Goal: Transaction & Acquisition: Book appointment/travel/reservation

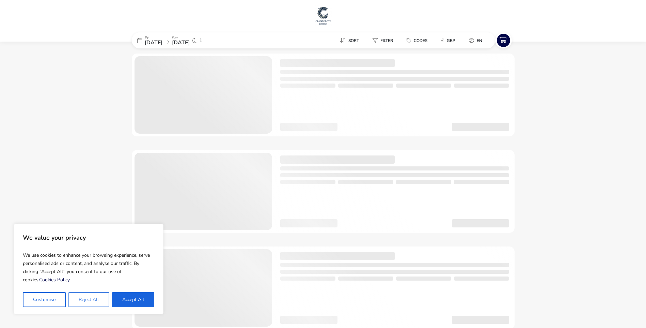
click at [104, 298] on button "Reject All" at bounding box center [88, 299] width 41 height 15
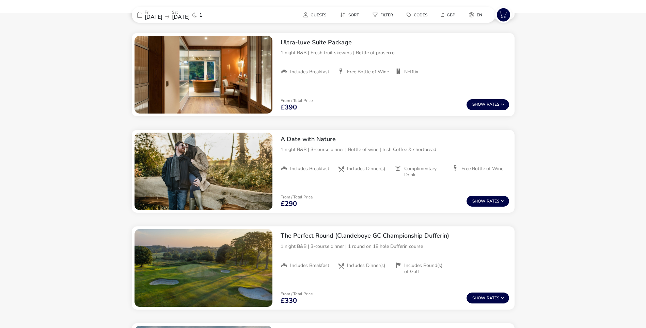
scroll to position [574, 0]
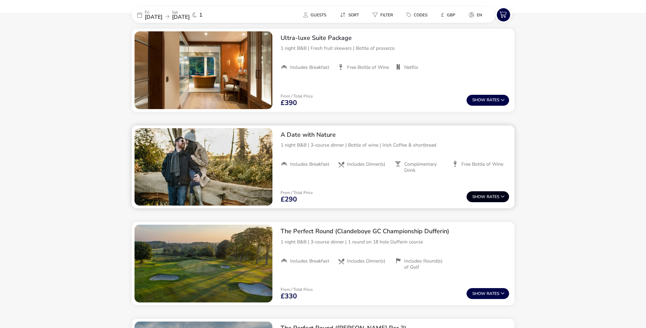
click at [497, 196] on button "Show Rates" at bounding box center [488, 196] width 43 height 11
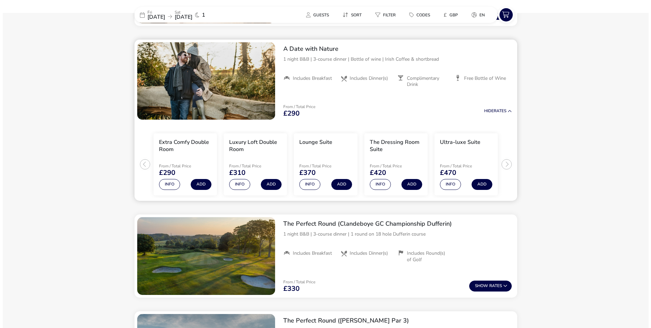
scroll to position [665, 0]
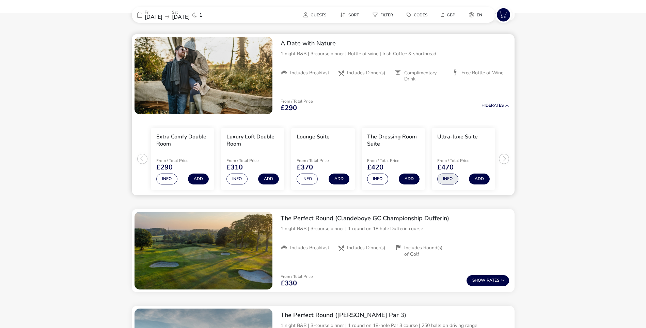
click at [444, 176] on button "Info" at bounding box center [447, 178] width 21 height 11
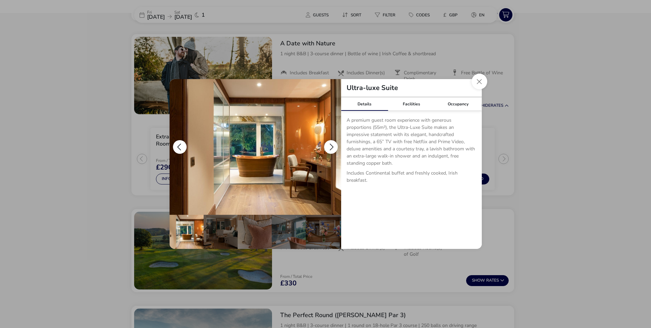
click at [330, 147] on button "details" at bounding box center [331, 147] width 14 height 14
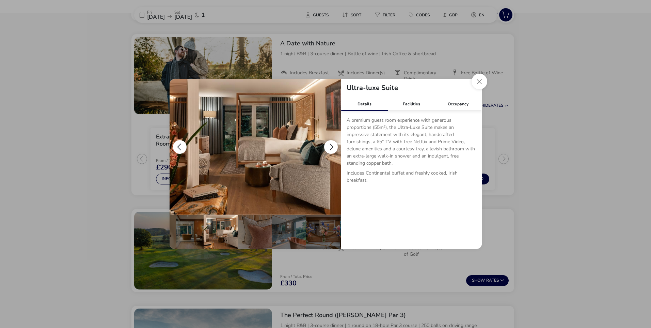
click at [330, 147] on button "details" at bounding box center [331, 147] width 14 height 14
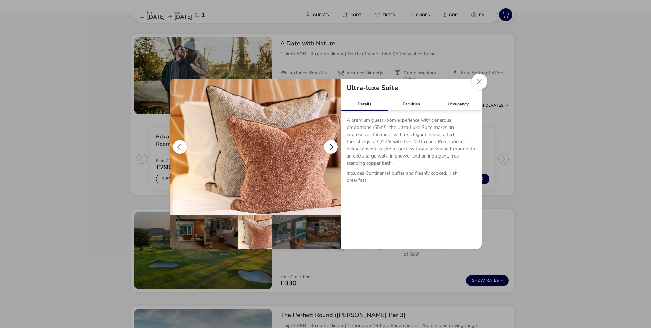
scroll to position [0, 34]
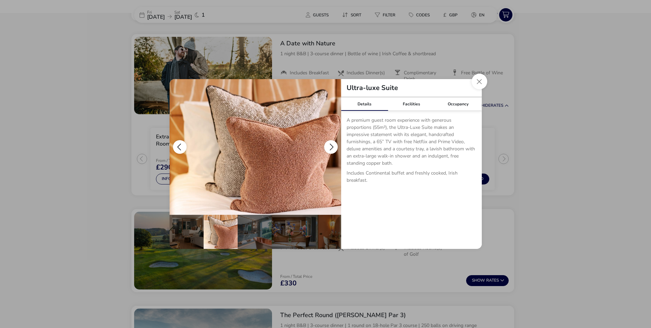
click at [331, 146] on button "details" at bounding box center [331, 147] width 14 height 14
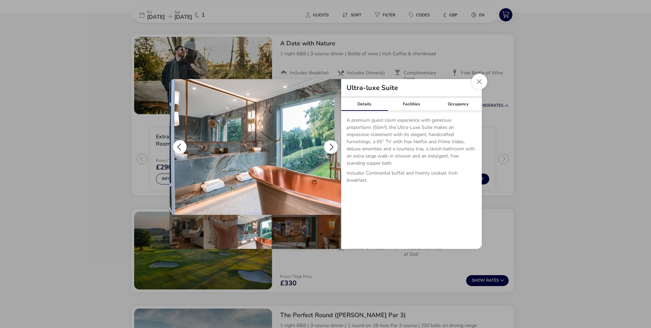
scroll to position [0, 67]
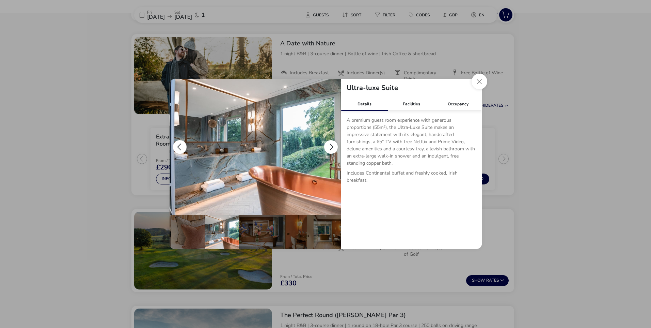
click at [331, 146] on button "details" at bounding box center [331, 147] width 14 height 14
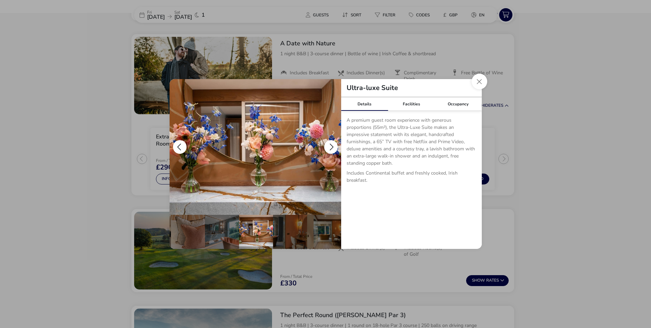
click at [330, 146] on button "details" at bounding box center [331, 147] width 14 height 14
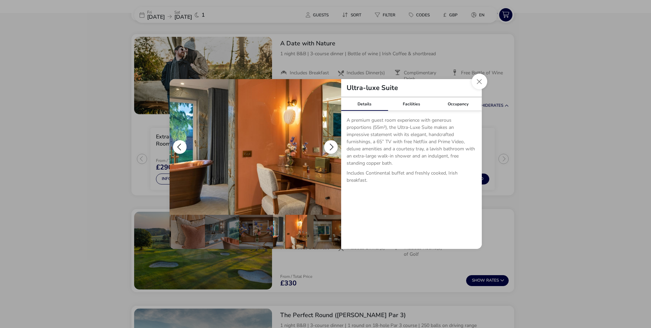
click at [330, 146] on button "details" at bounding box center [331, 147] width 14 height 14
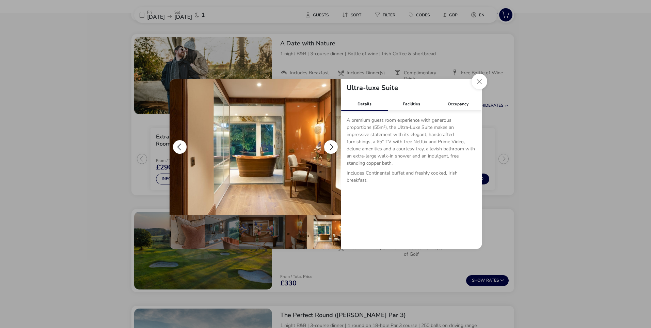
click at [330, 146] on button "details" at bounding box center [331, 147] width 14 height 14
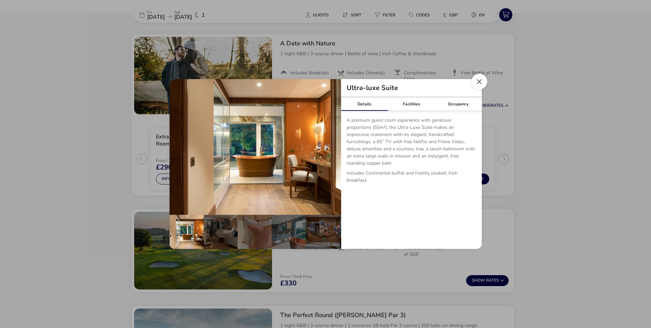
click at [478, 80] on button "Close dialog" at bounding box center [480, 82] width 16 height 16
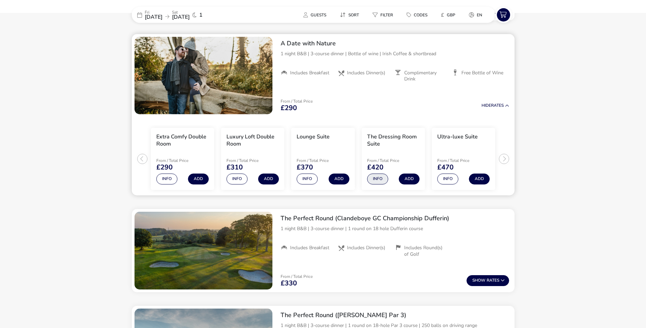
click at [384, 180] on button "Info" at bounding box center [377, 178] width 21 height 11
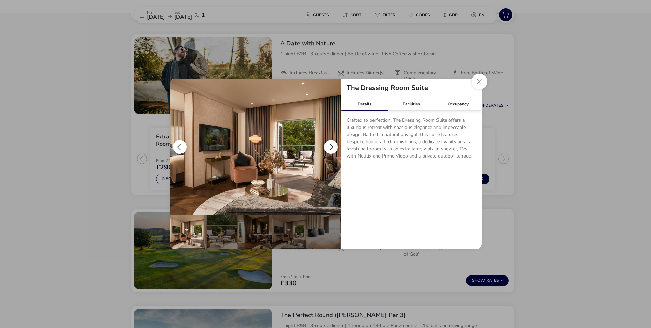
click at [333, 145] on button "details" at bounding box center [331, 147] width 14 height 14
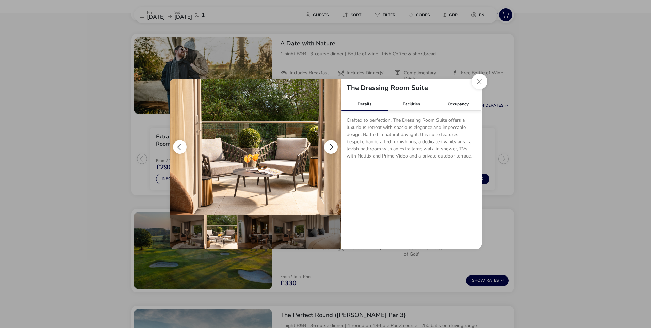
click at [331, 144] on button "details" at bounding box center [331, 147] width 14 height 14
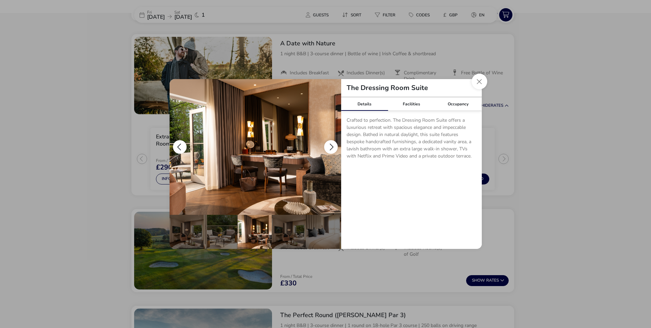
scroll to position [0, 34]
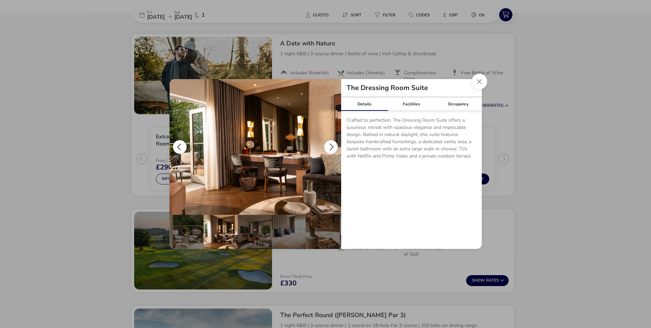
click at [331, 144] on button "details" at bounding box center [331, 147] width 14 height 14
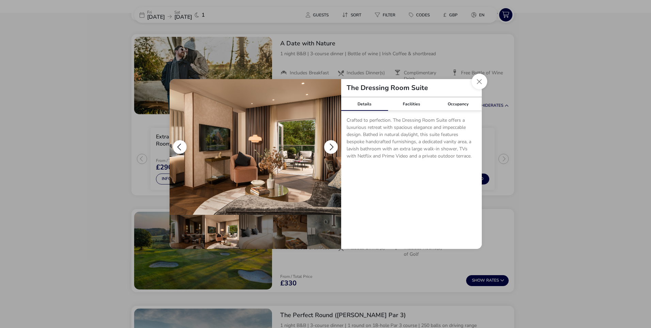
click at [331, 144] on button "details" at bounding box center [331, 147] width 14 height 14
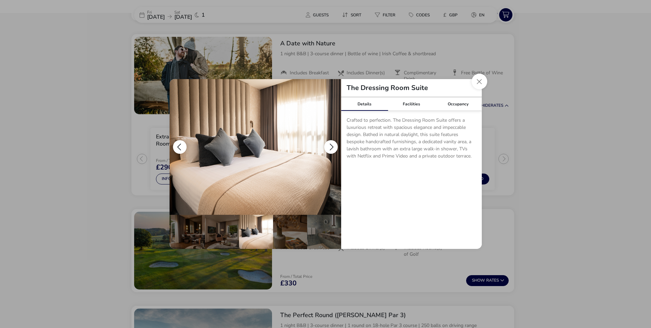
click at [331, 144] on button "details" at bounding box center [331, 147] width 14 height 14
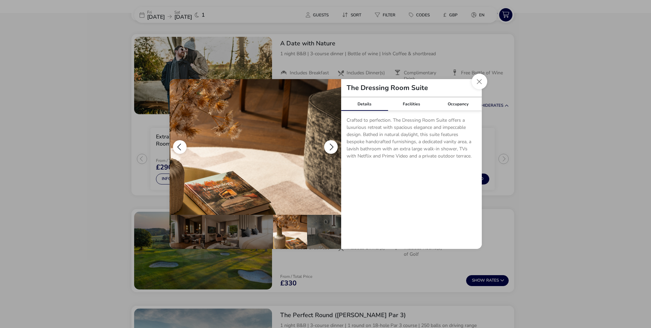
click at [331, 144] on button "details" at bounding box center [331, 147] width 14 height 14
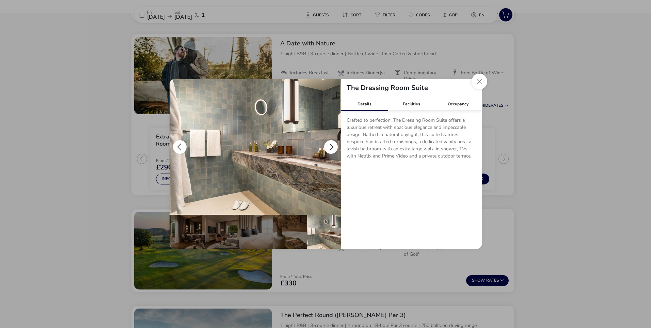
click at [331, 144] on button "details" at bounding box center [331, 147] width 14 height 14
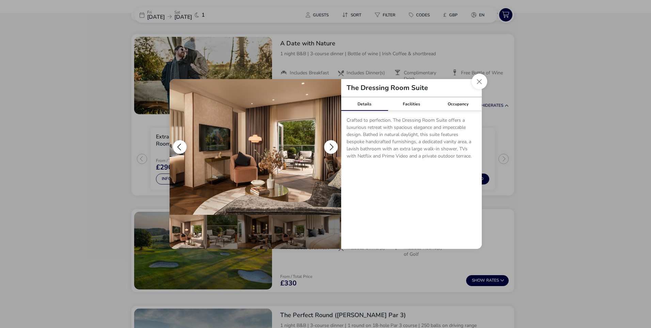
click at [185, 144] on button "details" at bounding box center [180, 147] width 14 height 14
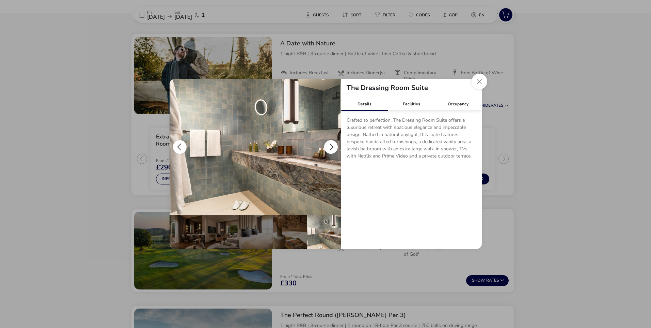
click at [333, 143] on button "details" at bounding box center [331, 147] width 14 height 14
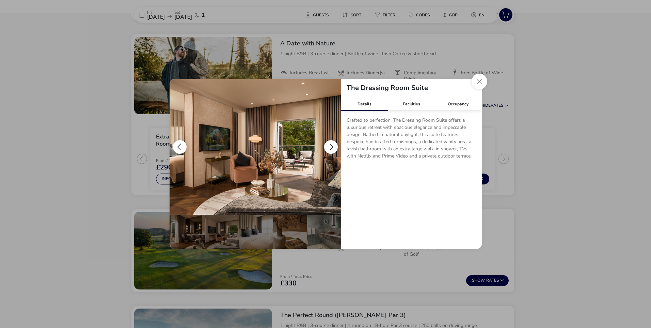
scroll to position [0, 0]
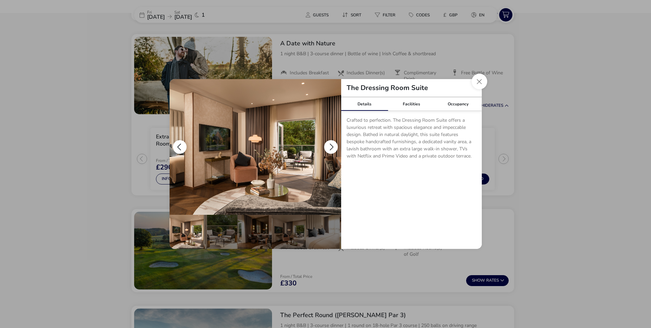
click at [333, 143] on button "details" at bounding box center [331, 147] width 14 height 14
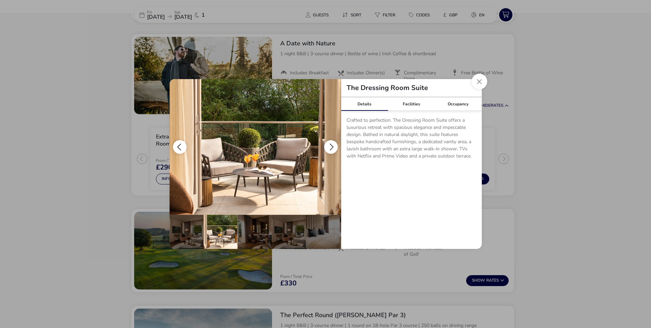
click at [333, 143] on button "details" at bounding box center [331, 147] width 14 height 14
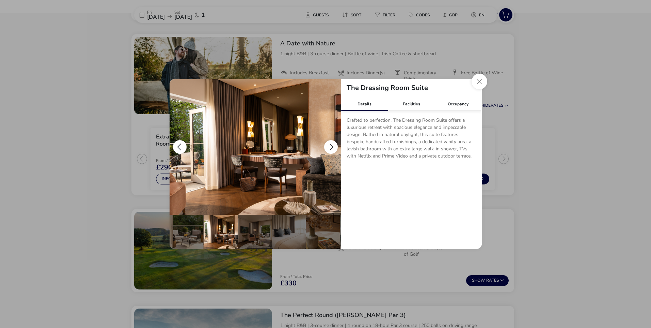
click at [333, 143] on button "details" at bounding box center [331, 147] width 14 height 14
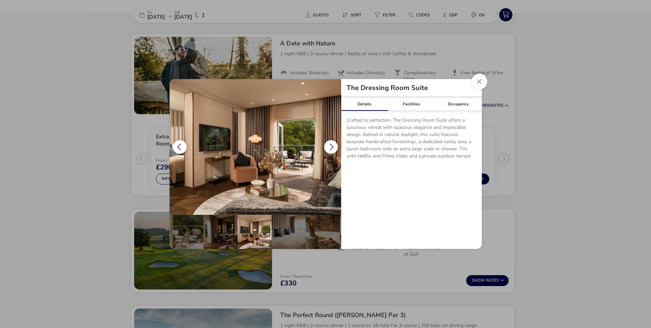
scroll to position [0, 67]
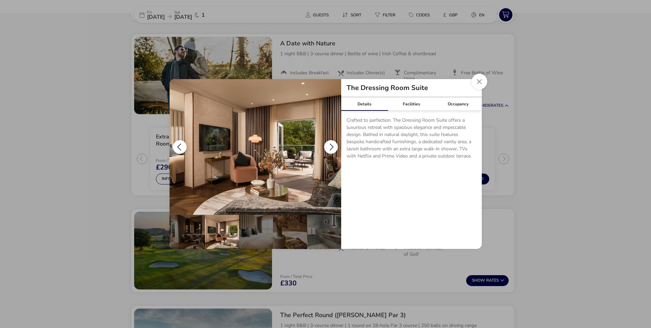
click at [333, 143] on button "details" at bounding box center [331, 147] width 14 height 14
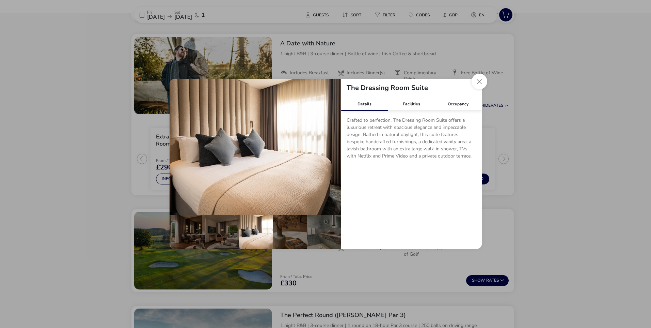
click at [482, 80] on button "Close dialog" at bounding box center [480, 82] width 16 height 16
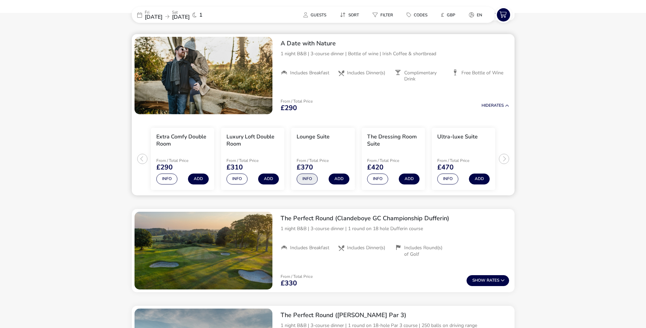
click at [312, 180] on button "Info" at bounding box center [307, 178] width 21 height 11
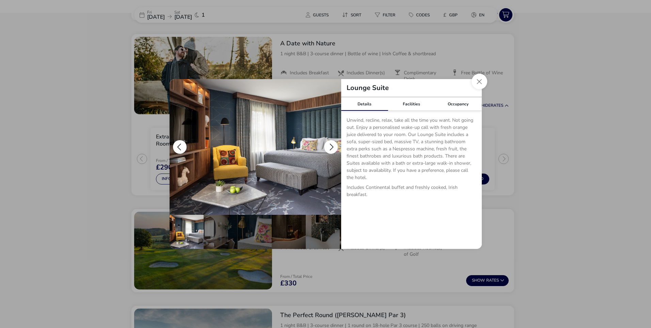
click at [329, 146] on button "details" at bounding box center [331, 147] width 14 height 14
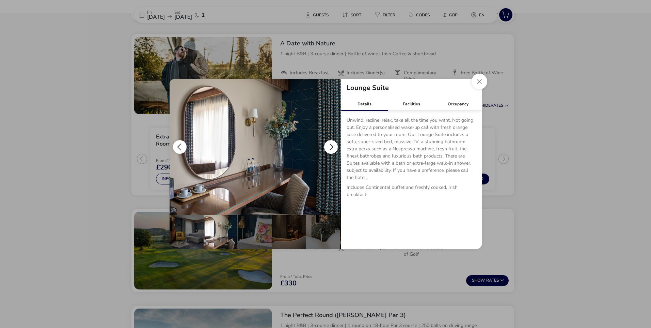
click at [329, 146] on button "details" at bounding box center [331, 147] width 14 height 14
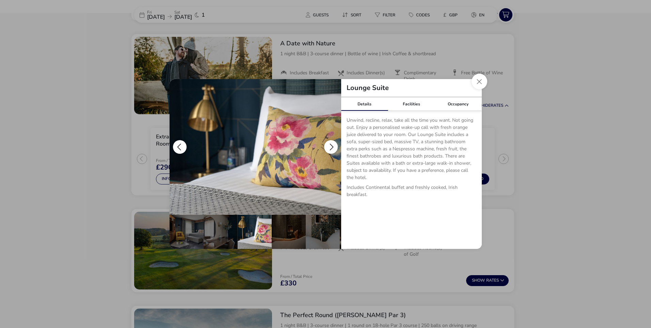
scroll to position [0, 34]
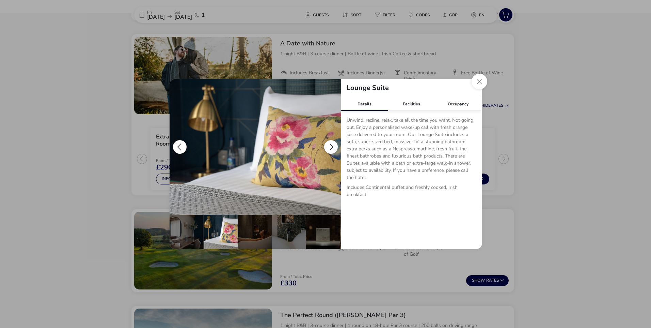
click at [329, 146] on button "details" at bounding box center [331, 147] width 14 height 14
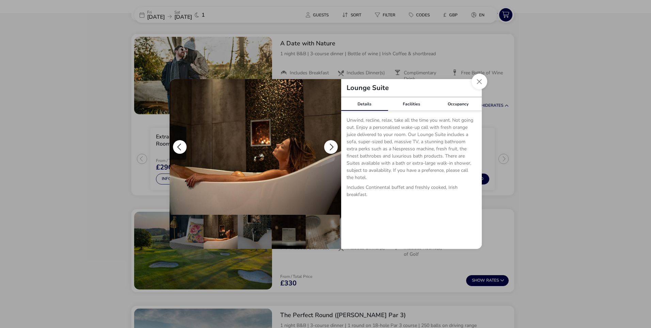
click at [330, 145] on button "details" at bounding box center [331, 147] width 14 height 14
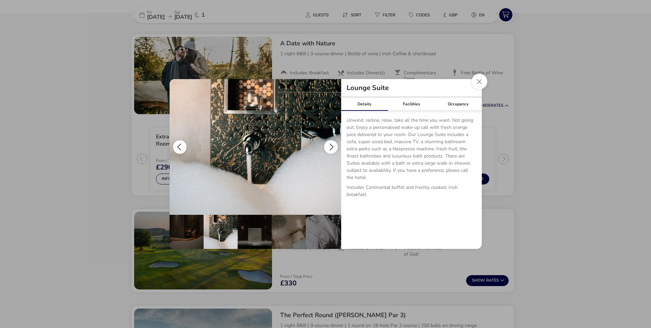
click at [330, 145] on button "details" at bounding box center [331, 147] width 14 height 14
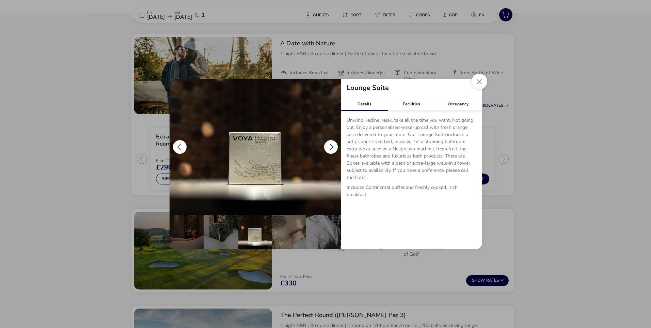
scroll to position [0, 136]
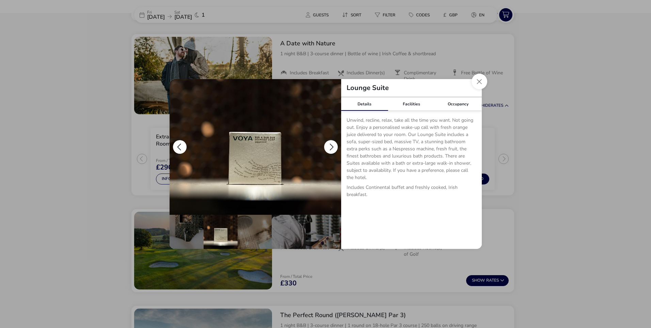
click at [330, 145] on button "details" at bounding box center [331, 147] width 14 height 14
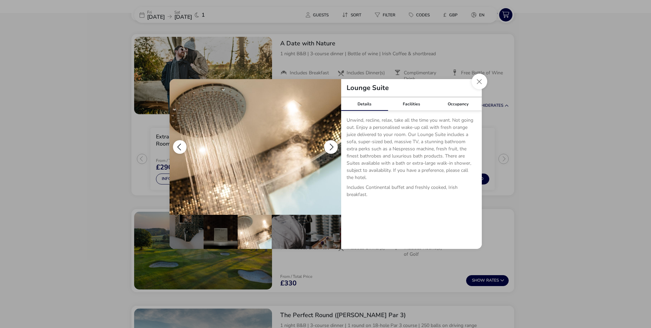
scroll to position [0, 170]
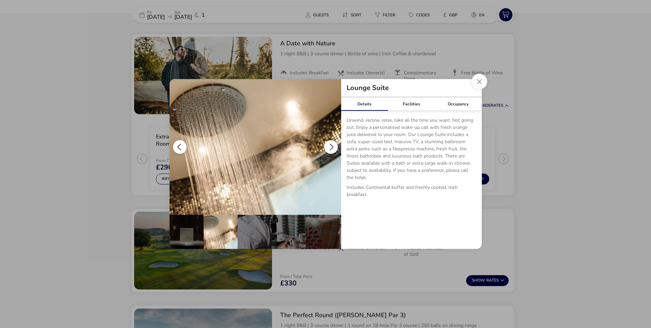
click at [330, 145] on button "details" at bounding box center [331, 147] width 14 height 14
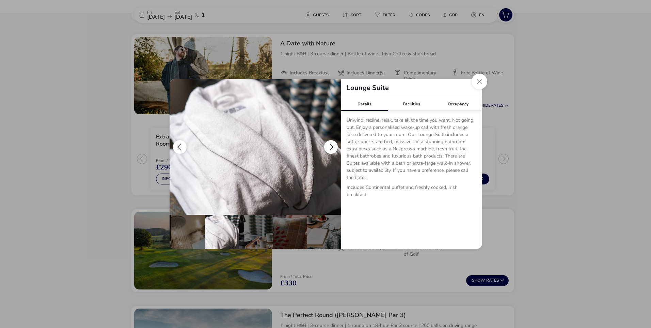
click at [330, 145] on button "details" at bounding box center [331, 147] width 14 height 14
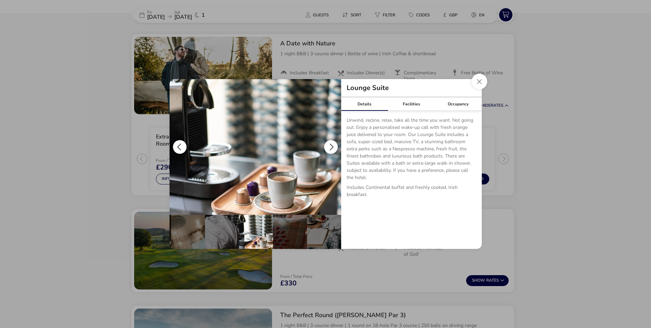
click at [330, 145] on button "details" at bounding box center [331, 147] width 14 height 14
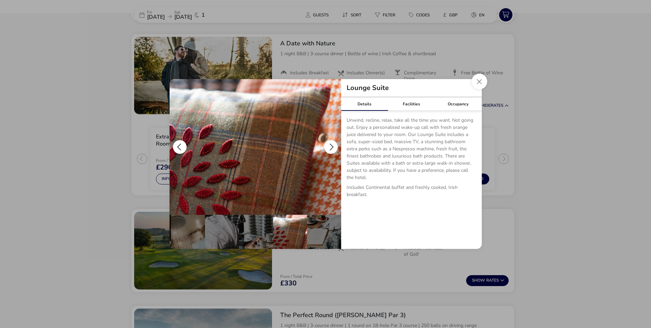
click at [330, 145] on button "details" at bounding box center [331, 147] width 14 height 14
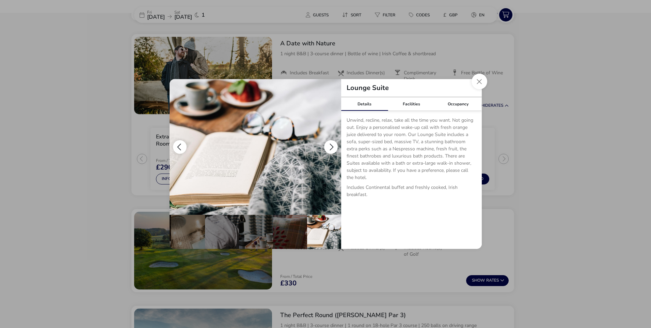
click at [330, 145] on button "details" at bounding box center [331, 147] width 14 height 14
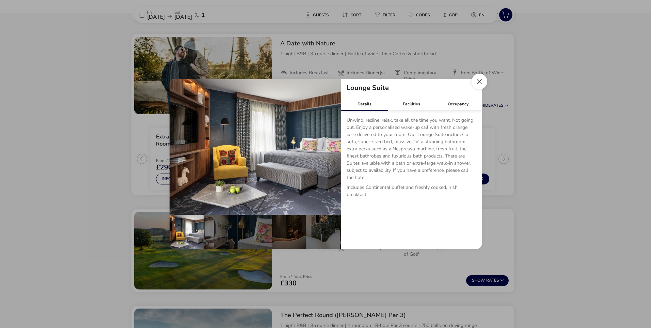
click at [486, 80] on button "Close dialog" at bounding box center [480, 82] width 16 height 16
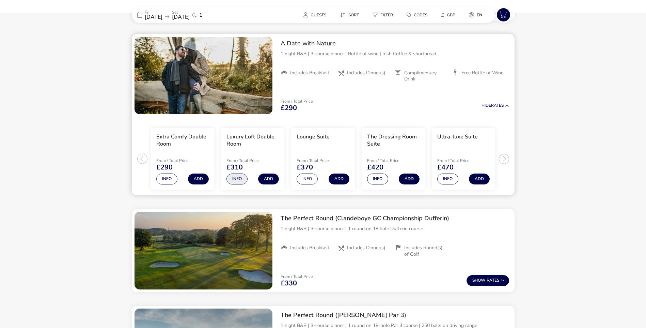
click at [240, 182] on button "Info" at bounding box center [237, 178] width 21 height 11
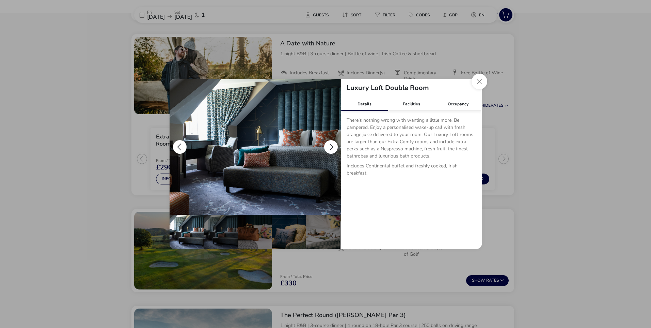
click at [332, 145] on button "details" at bounding box center [331, 147] width 14 height 14
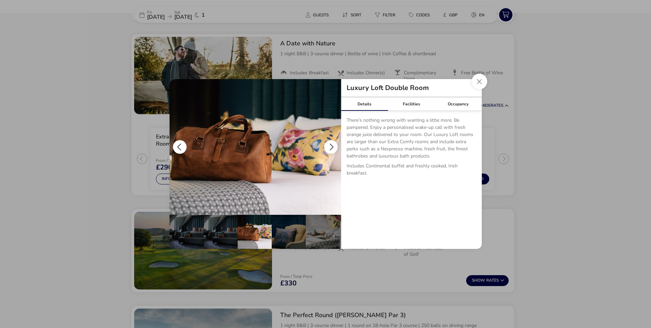
scroll to position [0, 34]
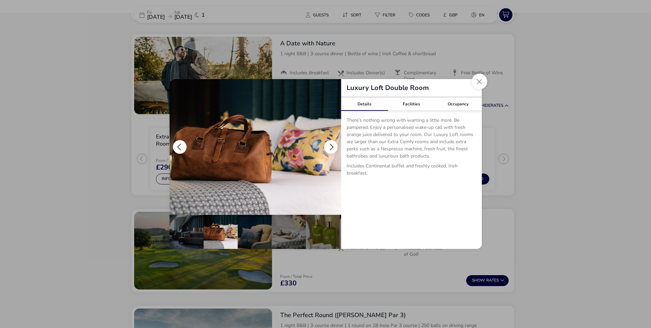
click at [332, 145] on button "details" at bounding box center [331, 147] width 14 height 14
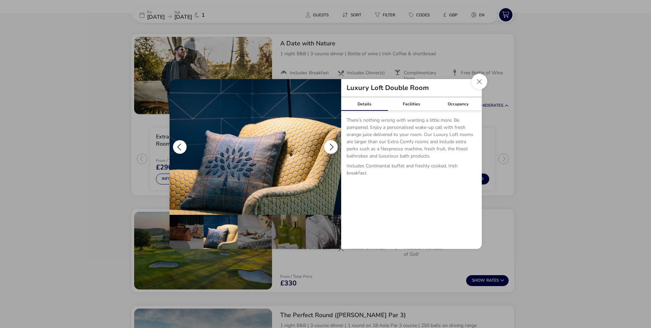
click at [332, 145] on button "details" at bounding box center [331, 147] width 14 height 14
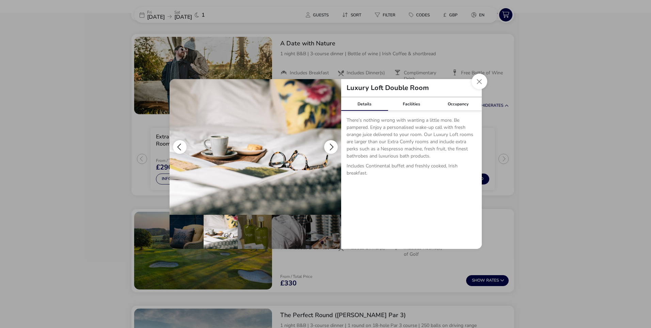
click at [332, 145] on button "details" at bounding box center [331, 147] width 14 height 14
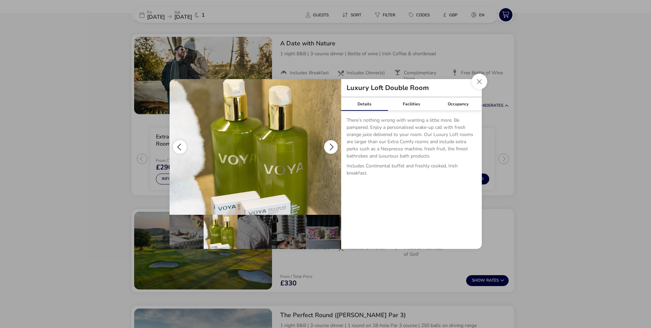
click at [332, 145] on button "details" at bounding box center [331, 147] width 14 height 14
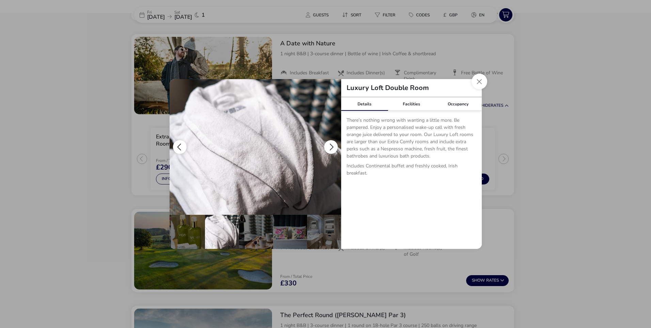
click at [332, 145] on button "details" at bounding box center [331, 147] width 14 height 14
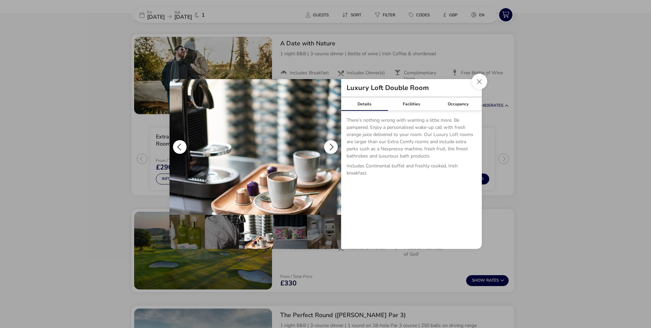
click at [332, 145] on button "details" at bounding box center [331, 147] width 14 height 14
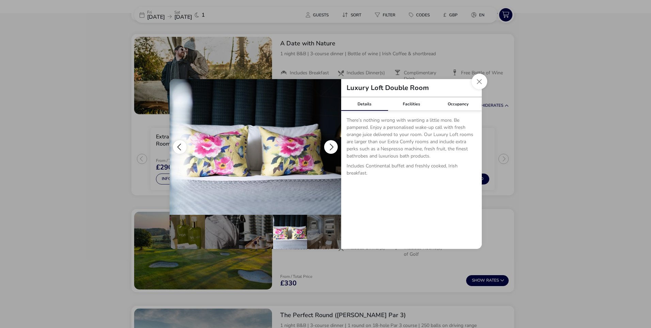
click at [332, 145] on button "details" at bounding box center [331, 147] width 14 height 14
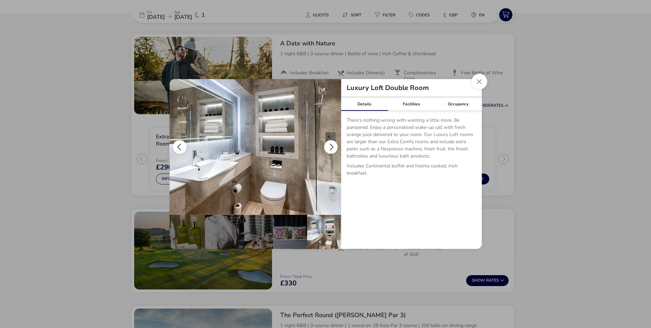
click at [332, 145] on button "details" at bounding box center [331, 147] width 14 height 14
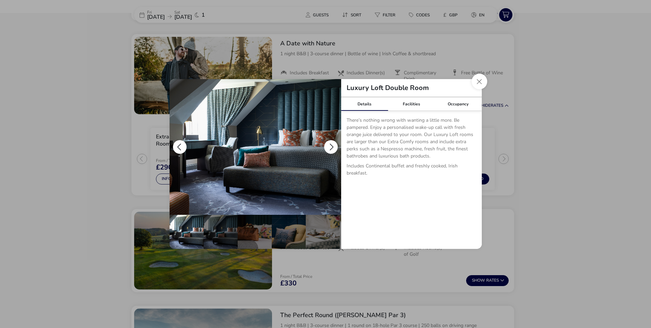
click at [332, 145] on button "details" at bounding box center [331, 147] width 14 height 14
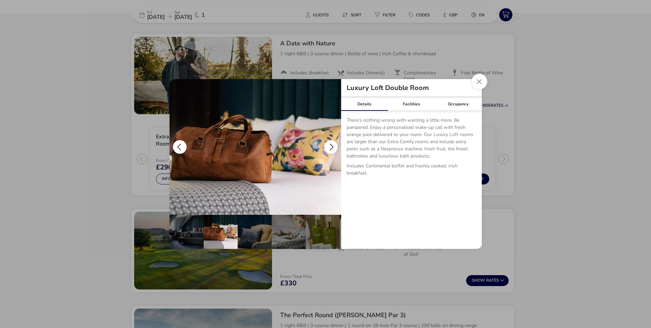
click at [332, 145] on button "details" at bounding box center [331, 147] width 14 height 14
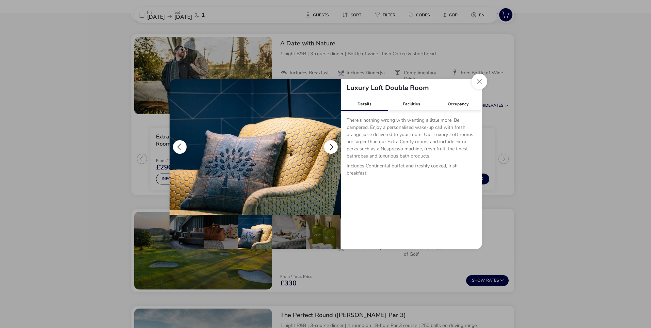
scroll to position [0, 68]
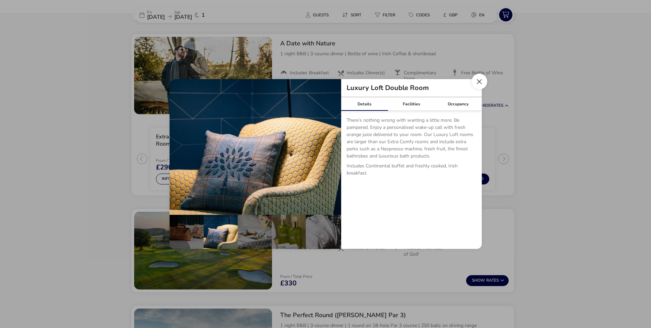
click at [479, 83] on button "Close dialog" at bounding box center [480, 82] width 16 height 16
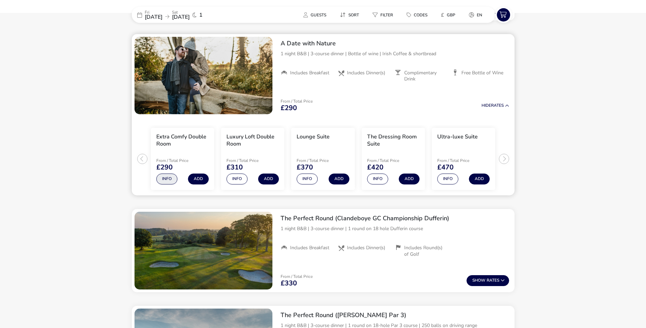
click at [167, 179] on button "Info" at bounding box center [166, 178] width 21 height 11
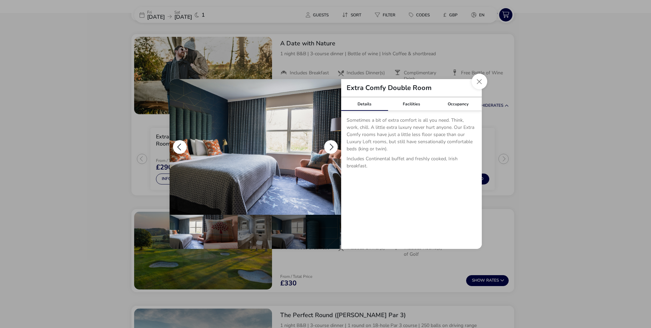
click at [329, 145] on button "details" at bounding box center [331, 147] width 14 height 14
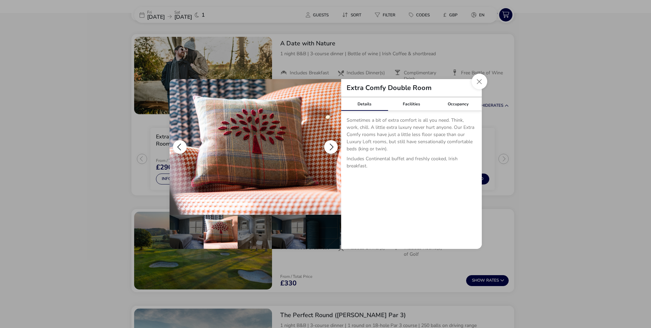
click at [329, 145] on button "details" at bounding box center [331, 147] width 14 height 14
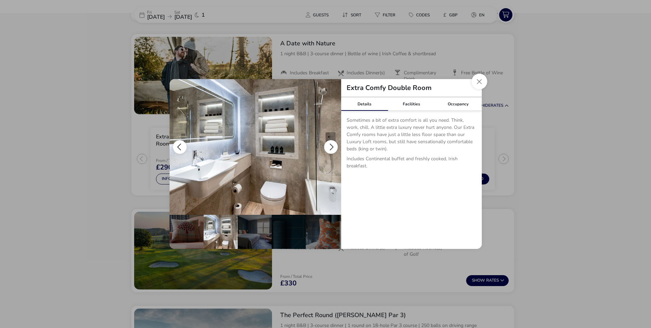
click at [329, 145] on button "details" at bounding box center [331, 147] width 14 height 14
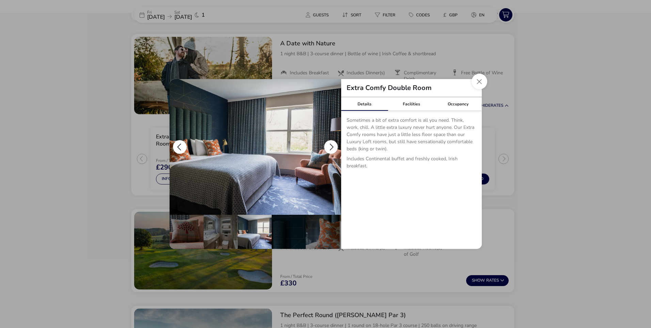
scroll to position [0, 67]
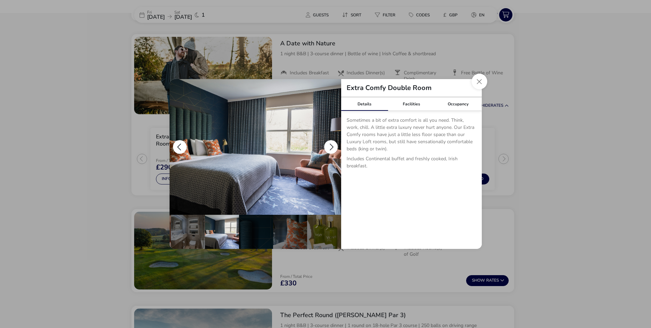
click at [329, 145] on button "details" at bounding box center [331, 147] width 14 height 14
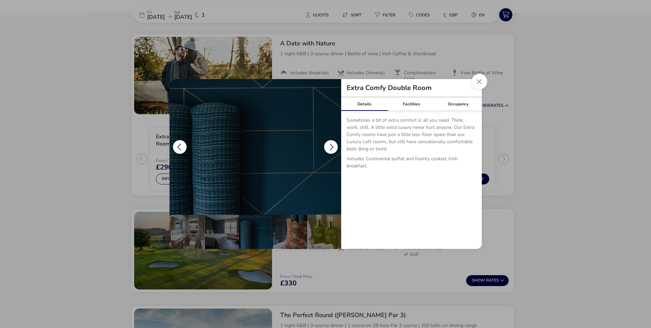
click at [329, 145] on button "details" at bounding box center [331, 147] width 14 height 14
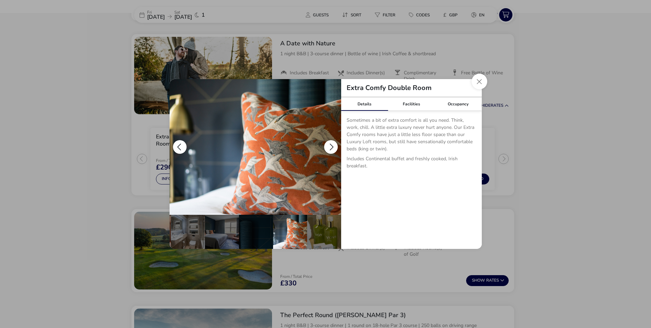
click at [329, 145] on button "details" at bounding box center [331, 147] width 14 height 14
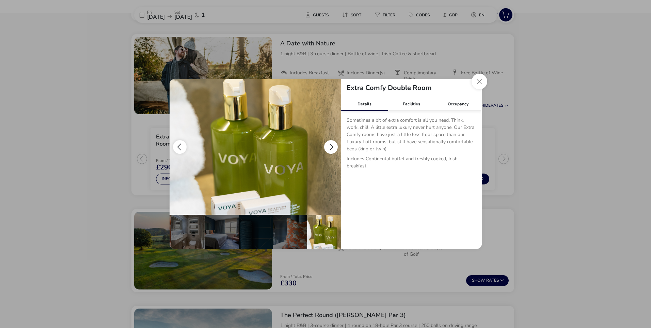
click at [329, 145] on button "details" at bounding box center [331, 147] width 14 height 14
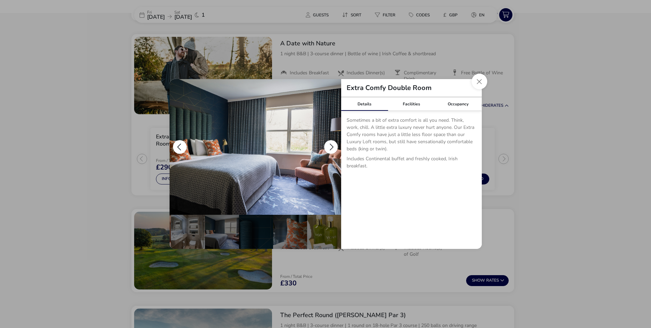
scroll to position [0, 0]
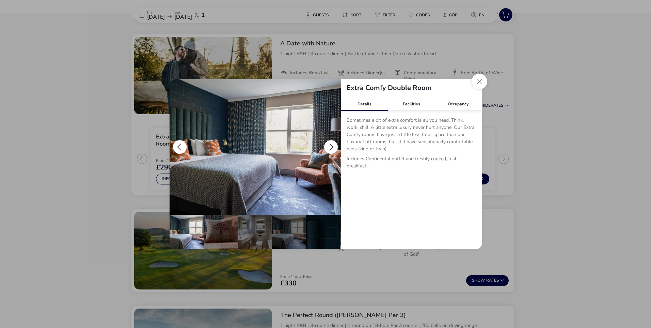
click at [329, 145] on button "details" at bounding box center [331, 147] width 14 height 14
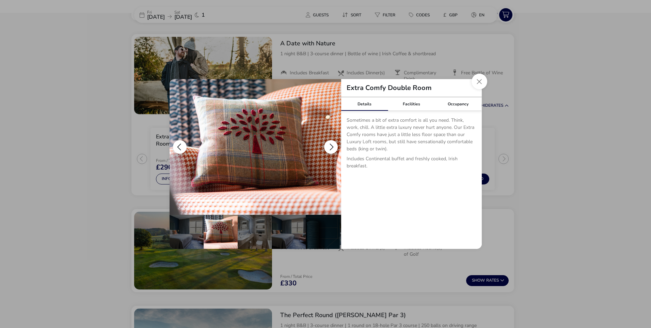
click at [329, 145] on button "details" at bounding box center [331, 147] width 14 height 14
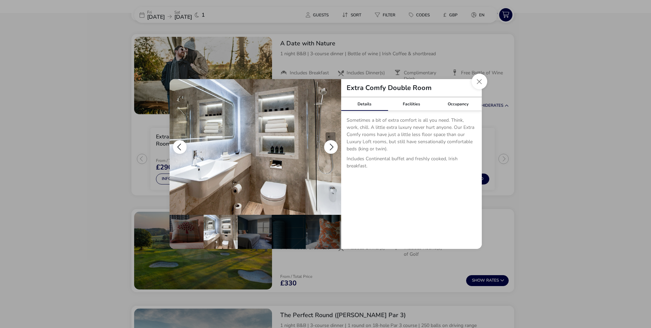
click at [329, 145] on button "details" at bounding box center [331, 147] width 14 height 14
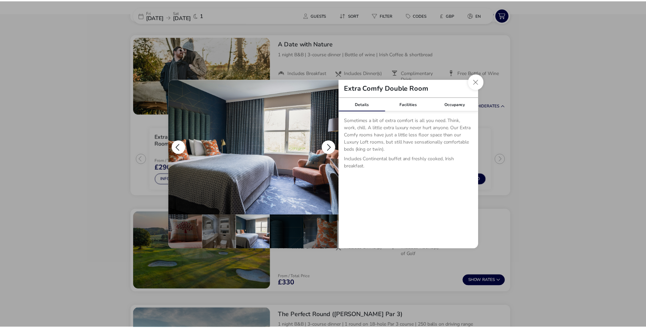
scroll to position [0, 67]
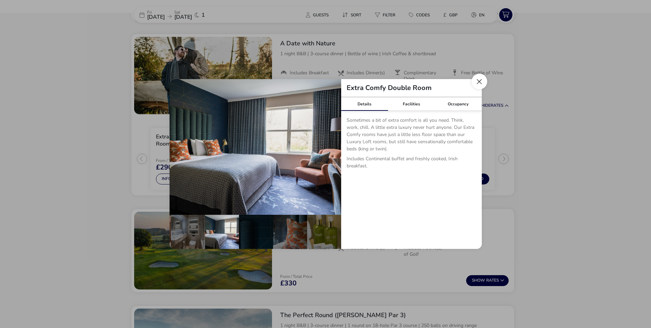
click at [481, 80] on button "Close dialog" at bounding box center [480, 82] width 16 height 16
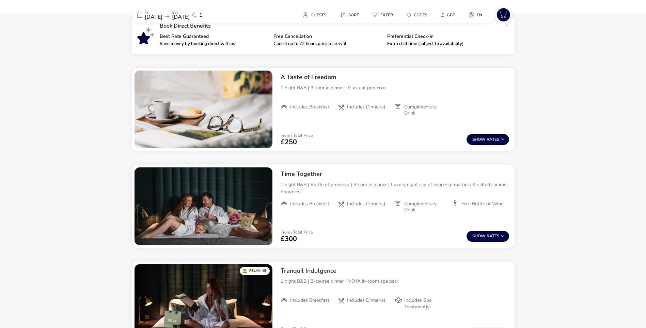
scroll to position [222, 0]
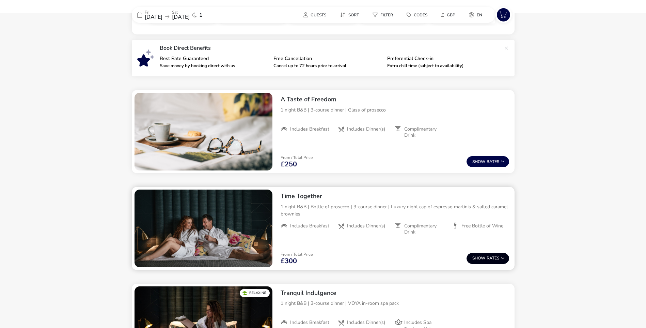
click at [484, 256] on span "Show" at bounding box center [479, 258] width 14 height 4
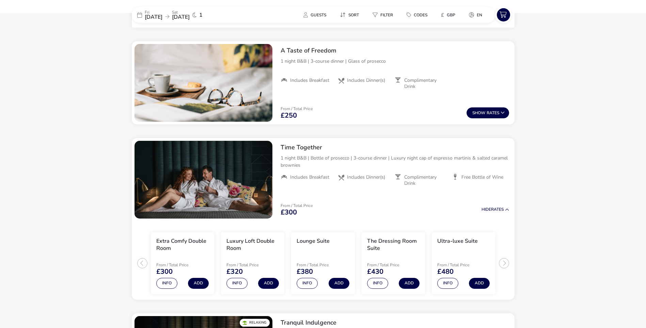
scroll to position [239, 0]
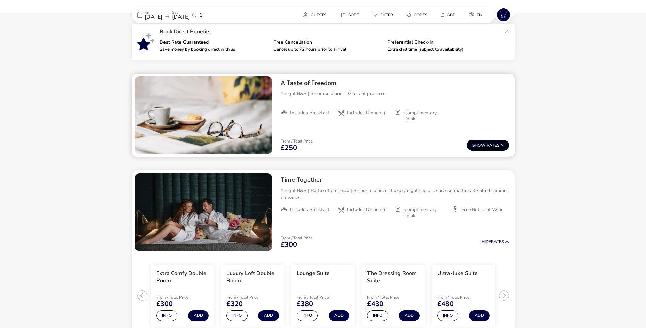
click at [475, 147] on span "Show" at bounding box center [479, 145] width 14 height 4
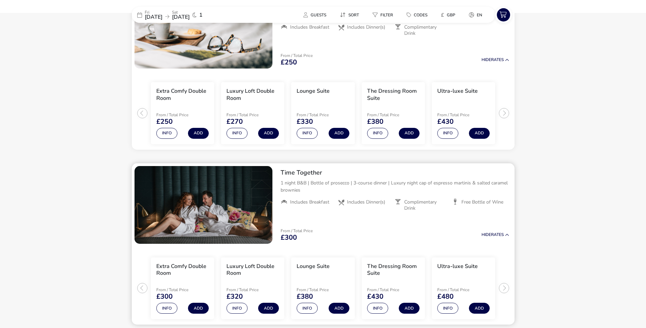
scroll to position [346, 0]
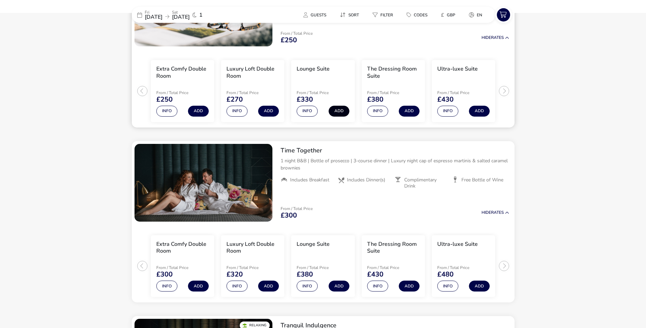
click at [342, 109] on button "Add" at bounding box center [339, 111] width 21 height 11
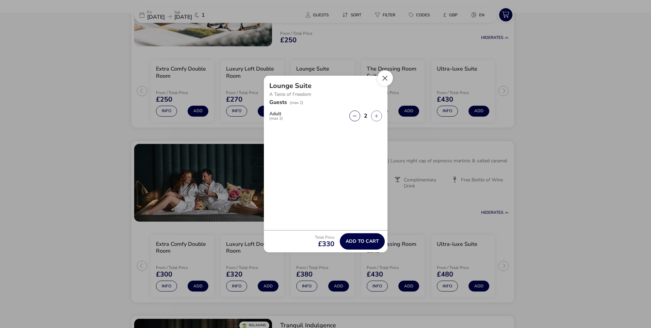
click at [382, 79] on button "Close" at bounding box center [385, 78] width 16 height 16
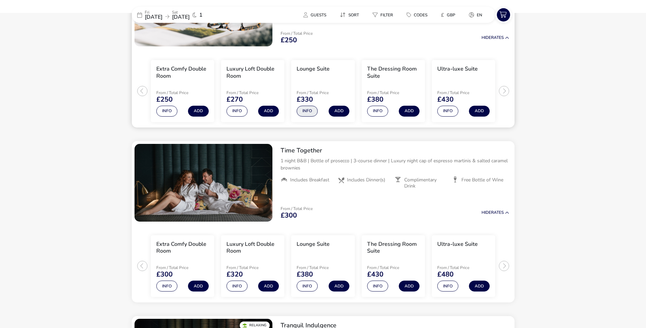
click at [310, 113] on button "Info" at bounding box center [307, 111] width 21 height 11
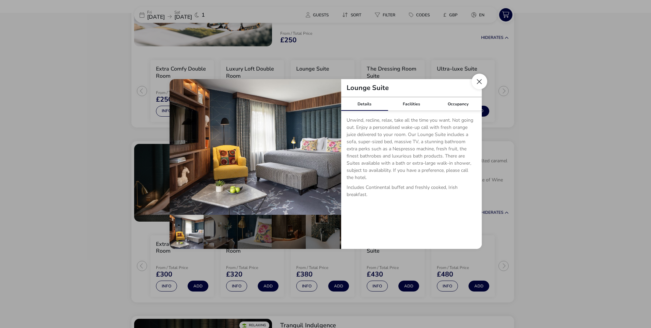
click at [473, 81] on button "Close dialog" at bounding box center [480, 82] width 16 height 16
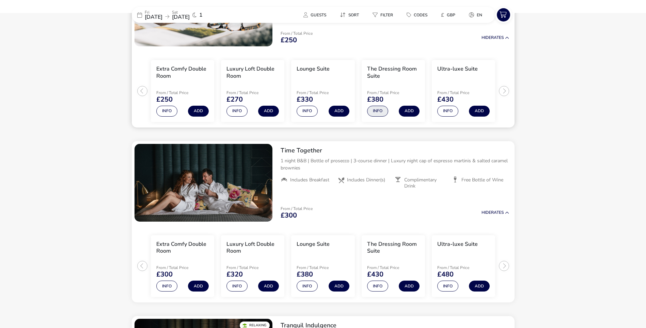
click at [381, 114] on button "Info" at bounding box center [377, 111] width 21 height 11
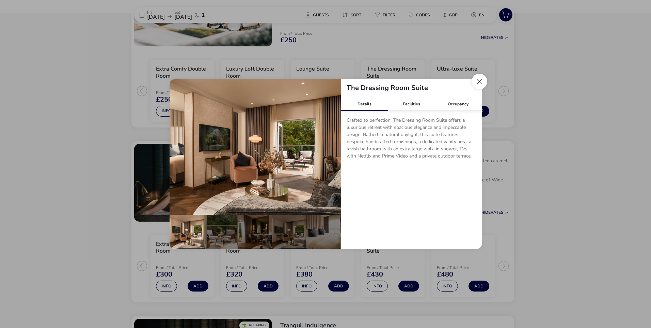
click at [476, 83] on button "Close dialog" at bounding box center [480, 82] width 16 height 16
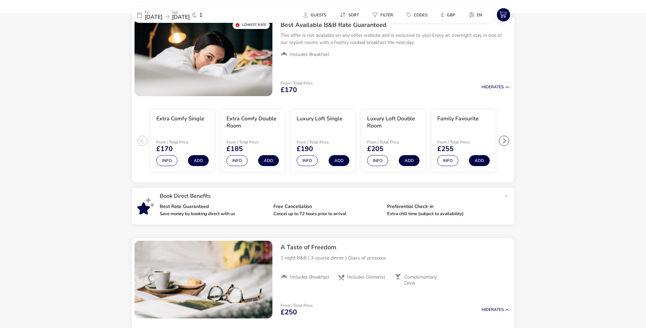
scroll to position [74, 0]
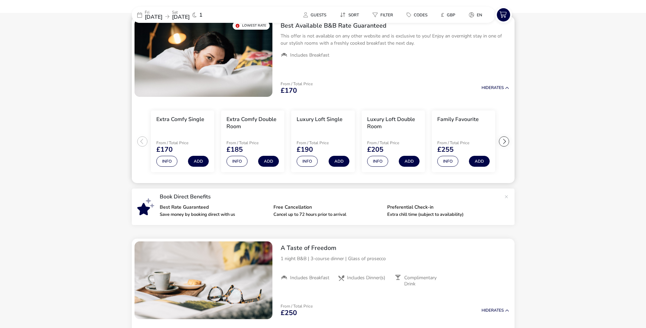
click at [505, 139] on div at bounding box center [504, 141] width 10 height 10
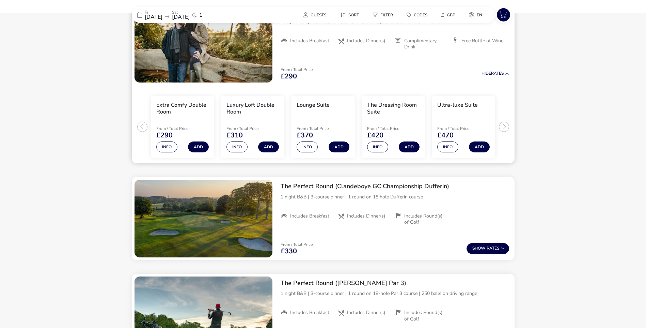
scroll to position [857, 0]
